Goal: Transaction & Acquisition: Book appointment/travel/reservation

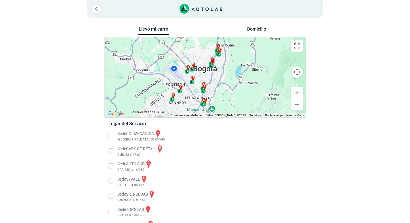
click at [109, 137] on li "Sede COLMECANICA a [GEOGRAPHIC_DATA] 30 #64-40" at bounding box center [205, 135] width 202 height 13
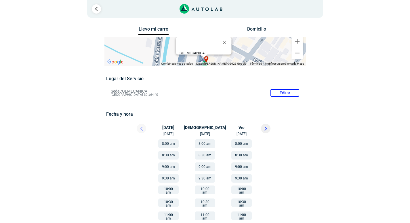
click at [263, 128] on button at bounding box center [266, 129] width 10 height 10
click at [140, 128] on button at bounding box center [142, 129] width 10 height 10
click at [140, 128] on div at bounding box center [136, 130] width 35 height 13
click at [140, 129] on div at bounding box center [136, 130] width 35 height 13
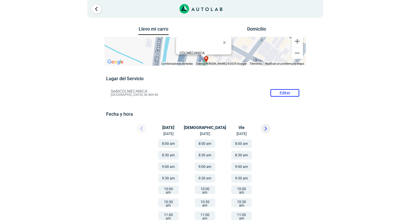
click at [241, 143] on button "8:00 am" at bounding box center [242, 143] width 20 height 9
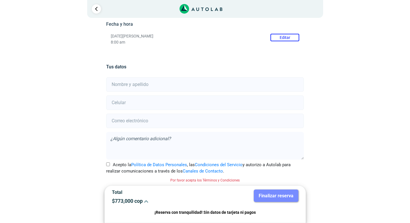
scroll to position [90, 0]
click at [119, 87] on input "text" at bounding box center [205, 84] width 198 height 14
type input "g"
click at [126, 84] on input "[PERSON_NAME]" at bounding box center [205, 84] width 198 height 14
type input "[PERSON_NAME]"
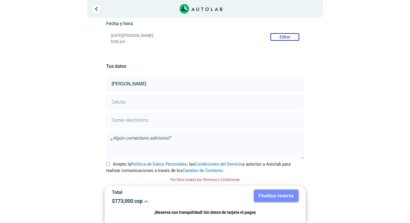
click at [118, 103] on input "number" at bounding box center [205, 102] width 198 height 14
type input "3224338966"
click at [133, 123] on input "email" at bounding box center [205, 120] width 198 height 14
type input "[EMAIL_ADDRESS][DOMAIN_NAME]"
click at [106, 162] on input "Acepto la Política de Datos Personales , las Condiciones del Servicio y autoriz…" at bounding box center [108, 164] width 4 height 4
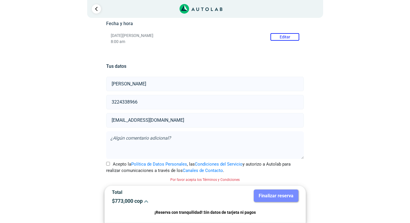
checkbox input "true"
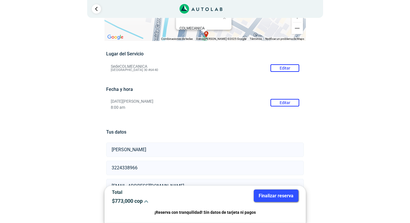
scroll to position [83, 0]
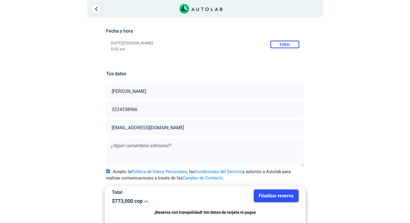
click at [273, 196] on button "Finalizar reserva" at bounding box center [276, 195] width 45 height 12
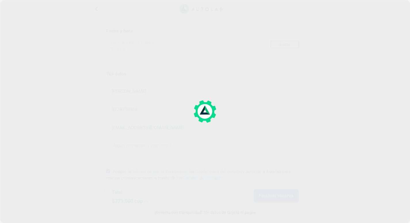
scroll to position [0, 0]
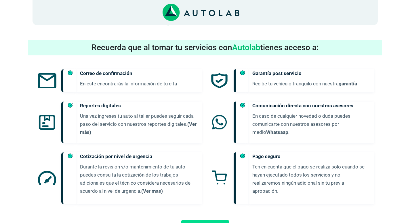
scroll to position [302, 0]
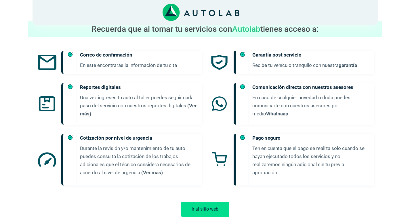
click at [214, 201] on button "Ir al sitio web" at bounding box center [205, 208] width 48 height 15
